Goal: Task Accomplishment & Management: Manage account settings

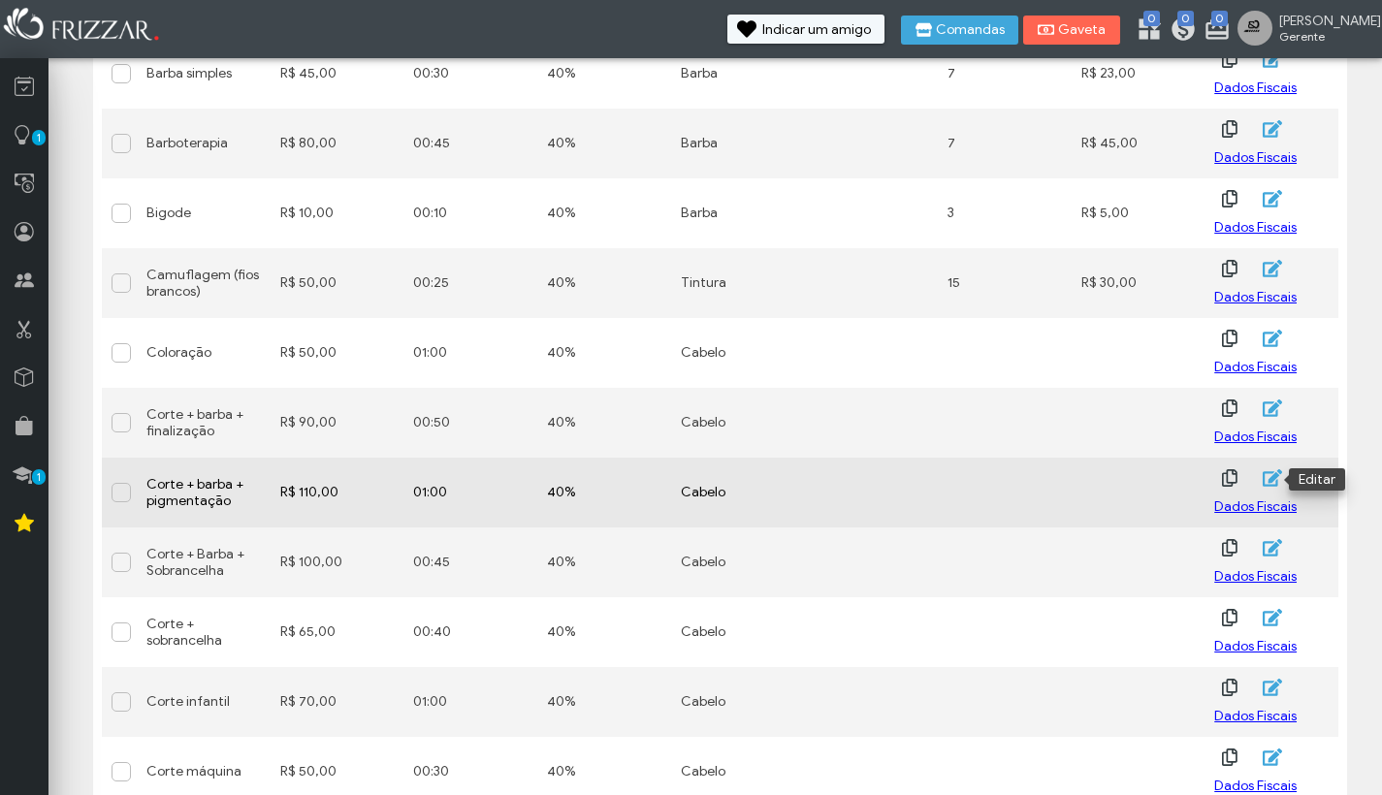
scroll to position [579, 0]
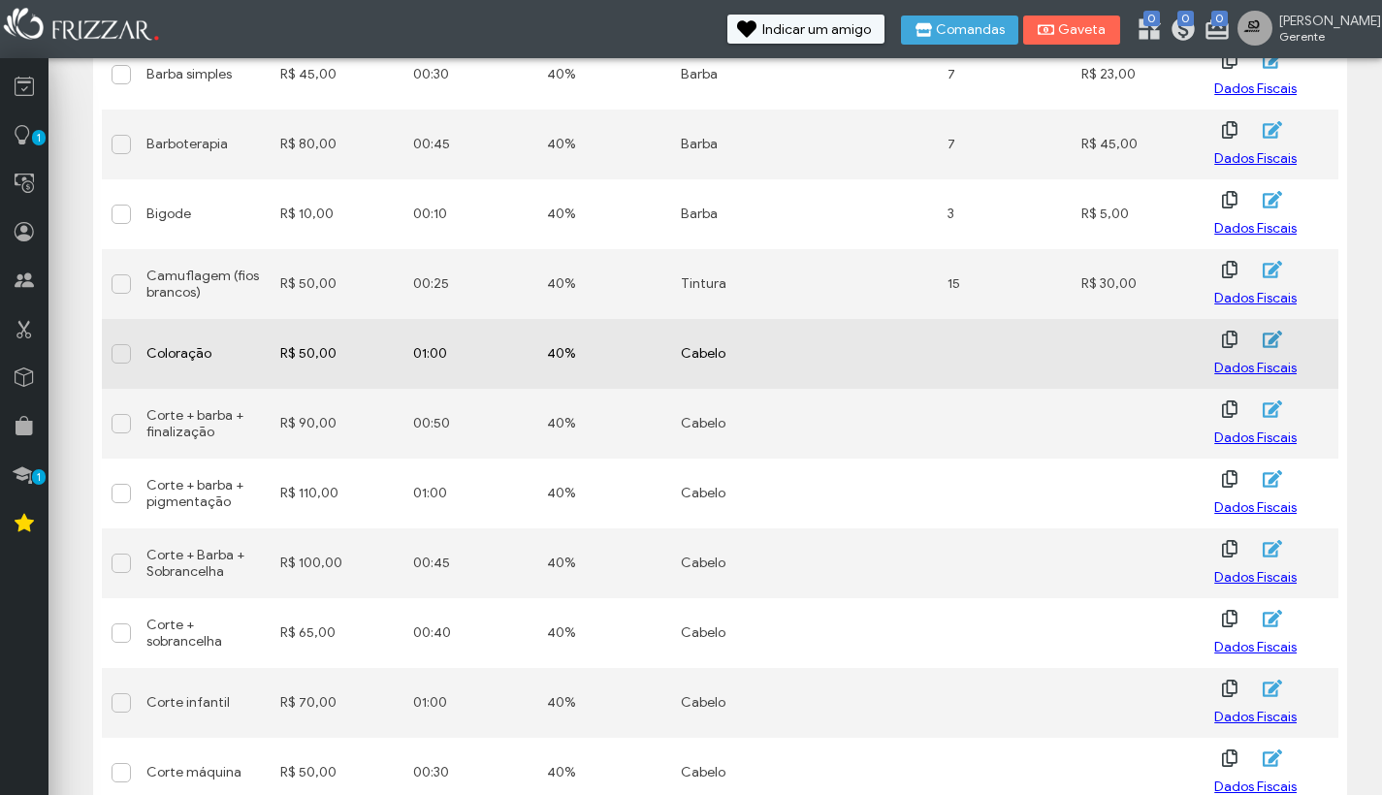
click at [1276, 340] on icon "button" at bounding box center [1271, 339] width 19 height 17
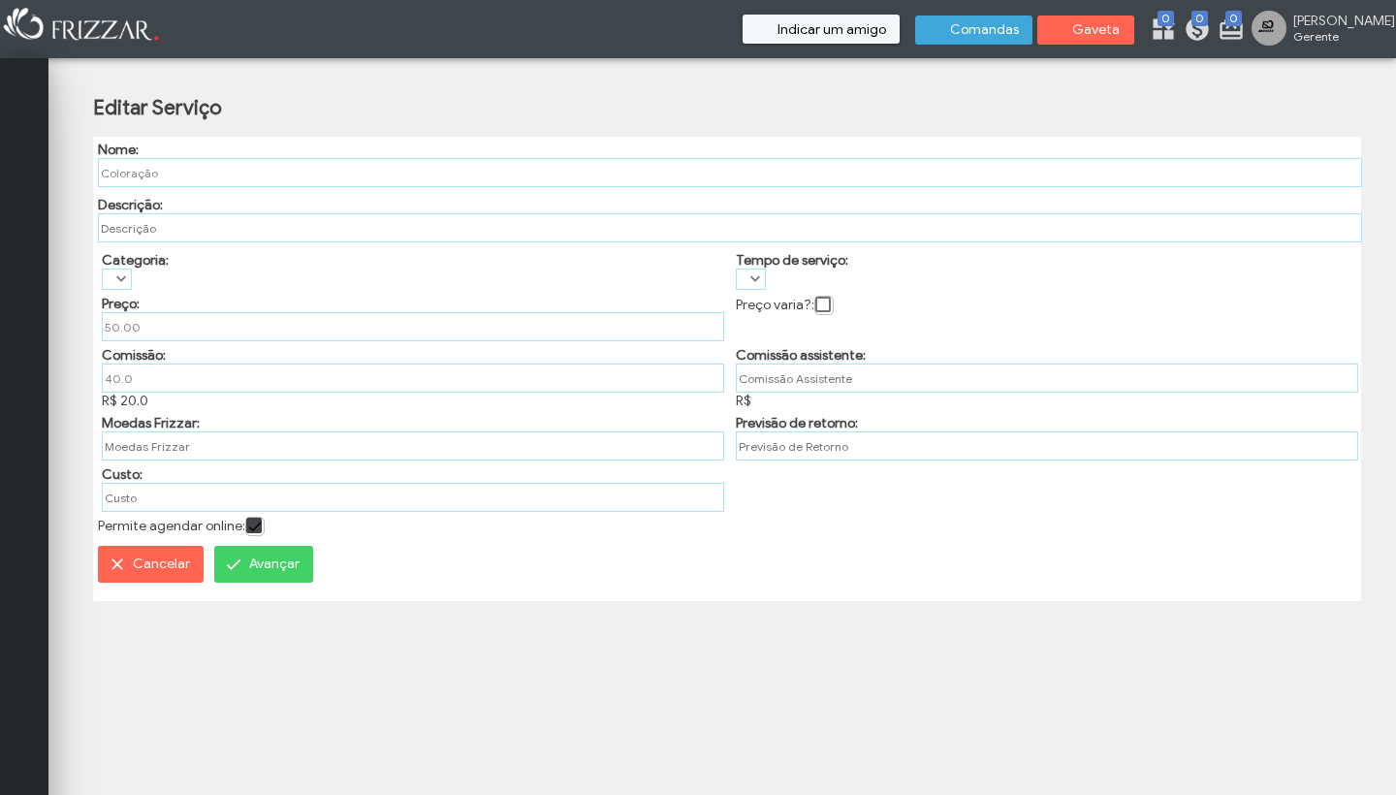
type input "R$ 50,00"
type input "40,00 %"
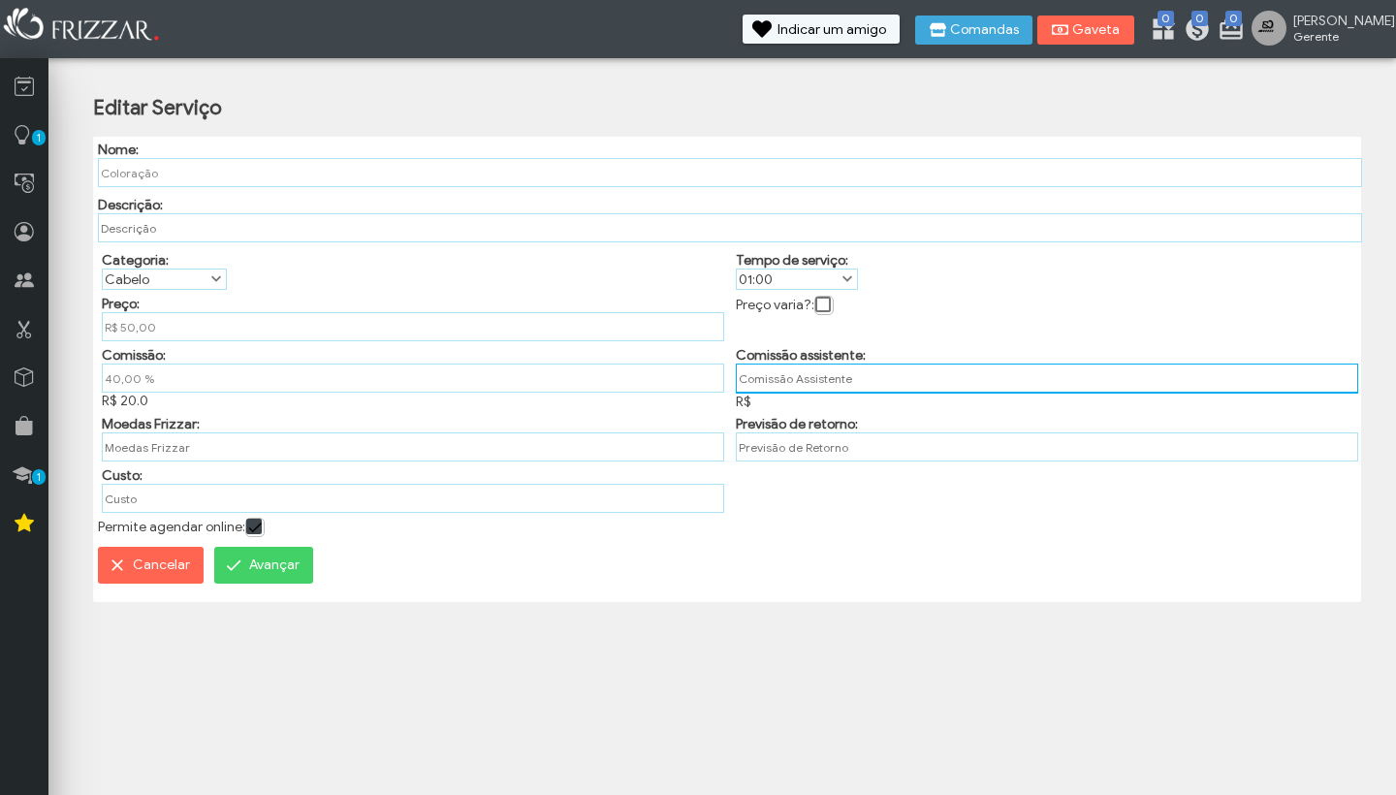
type input "%"
type input "R$"
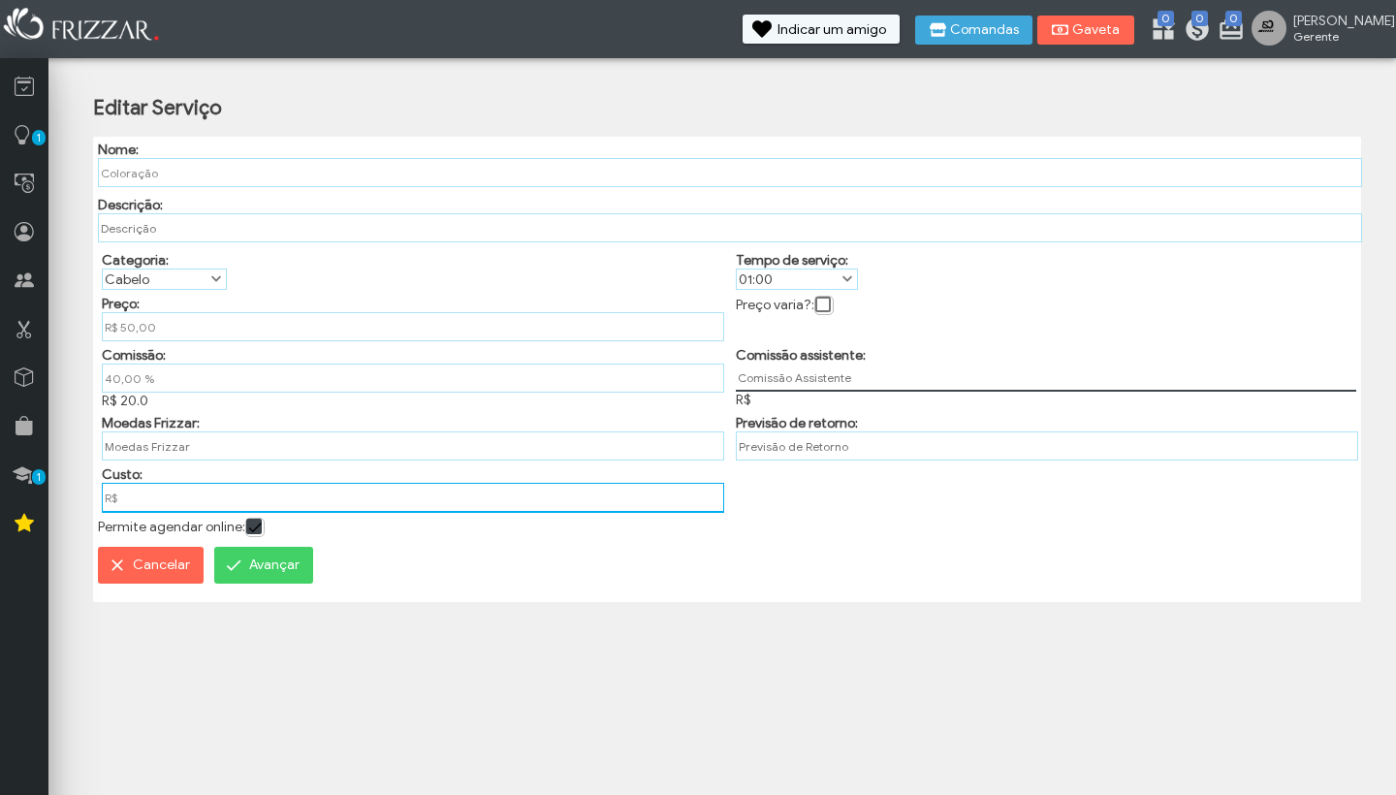
click at [224, 509] on input "R$" at bounding box center [413, 498] width 622 height 30
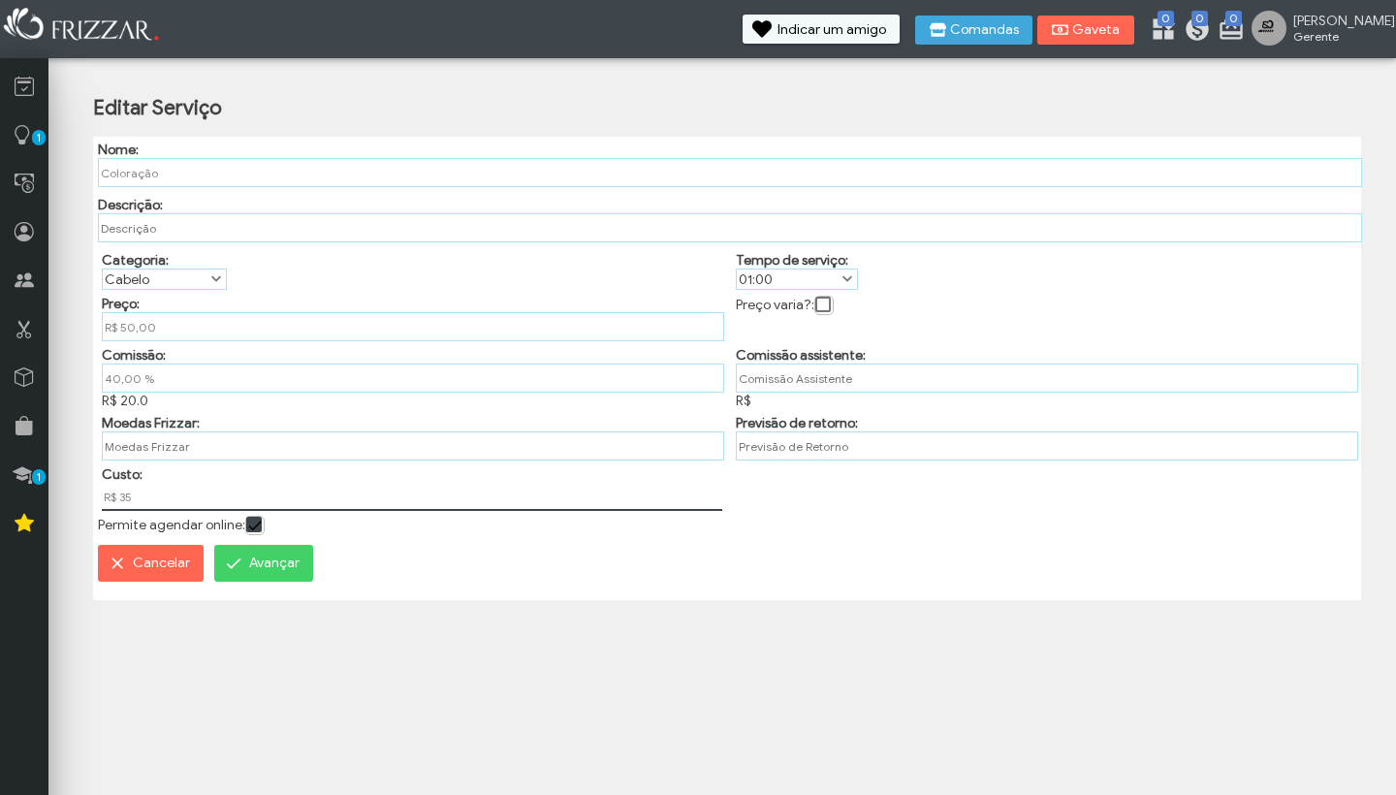
type input "R$ 35,00"
click at [815, 461] on input "text" at bounding box center [1047, 446] width 622 height 30
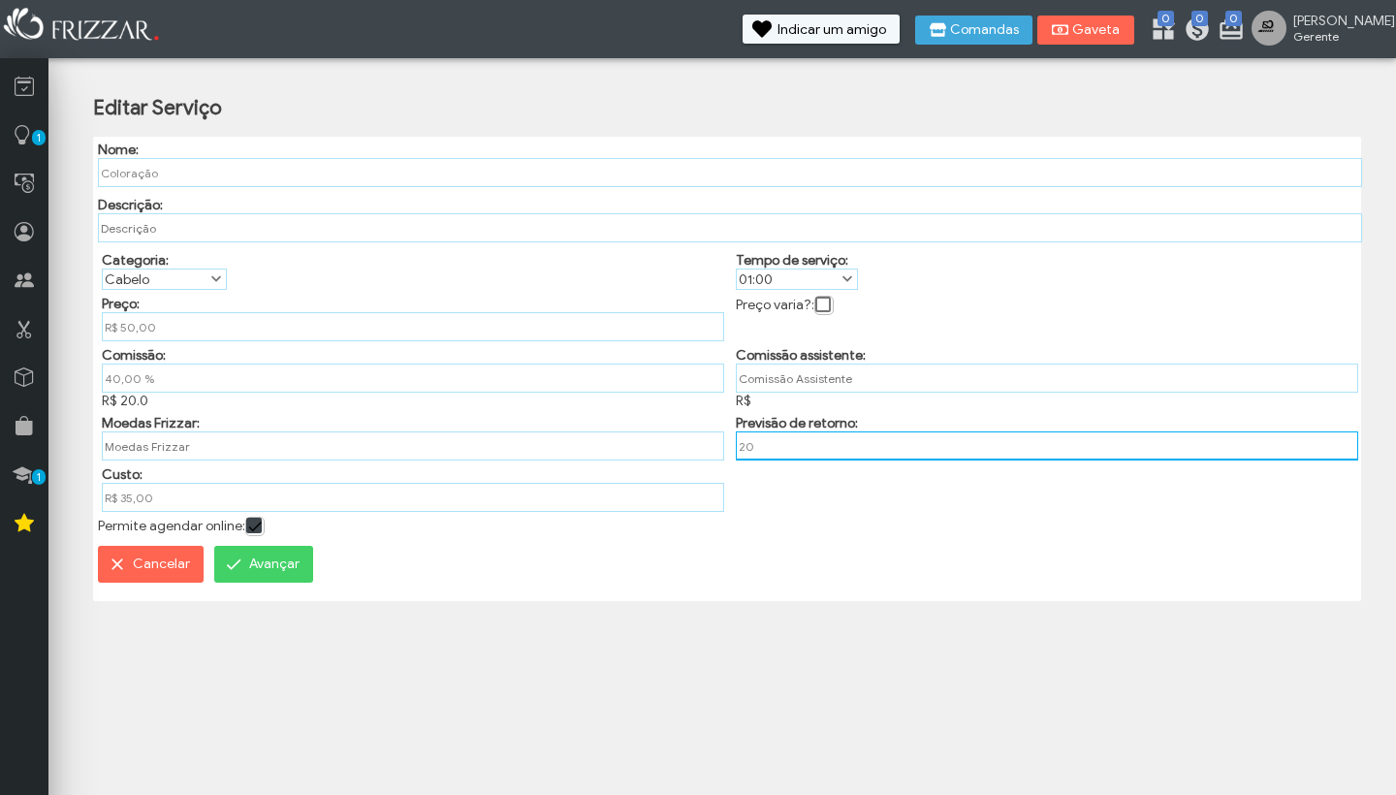
type input "2"
type input "1"
type input "15"
click at [280, 579] on span "Avançar" at bounding box center [274, 564] width 50 height 29
